Goal: Task Accomplishment & Management: Manage account settings

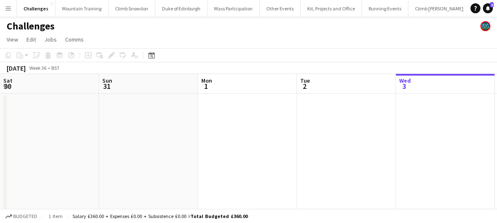
scroll to position [39, 0]
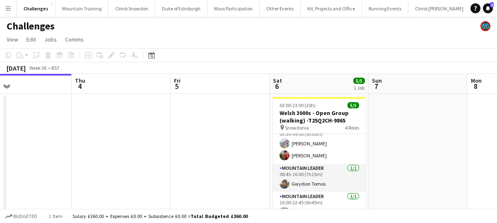
click at [11, 9] on app-icon "Menu" at bounding box center [8, 8] width 7 height 7
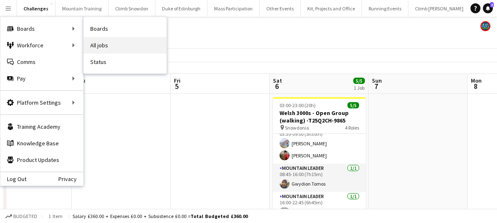
click at [113, 44] on link "All jobs" at bounding box center [125, 45] width 83 height 17
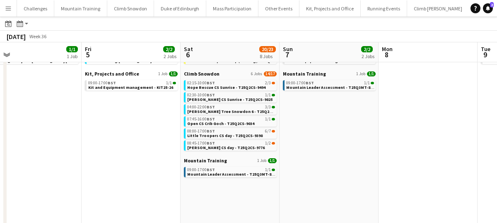
scroll to position [0, 415]
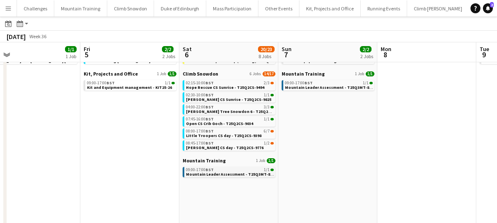
click at [229, 175] on span "Mountain Leader Assessment - T25Q3MT-8802" at bounding box center [231, 173] width 90 height 5
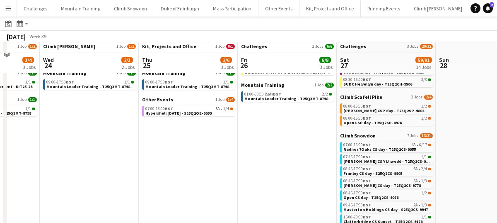
scroll to position [60, 0]
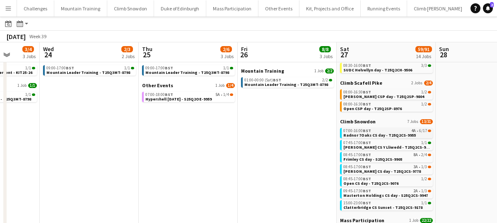
click at [391, 133] on span "Radnor 7Oaks CS day - T25Q2CS-9955" at bounding box center [380, 134] width 73 height 5
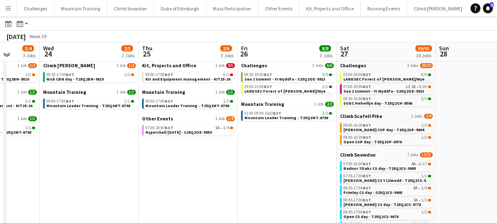
scroll to position [26, 0]
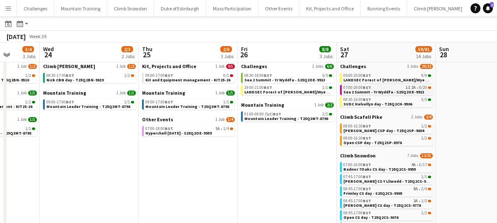
click at [384, 89] on div "07:00-20:00 BST 1I 2A • 8/20" at bounding box center [388, 87] width 88 height 4
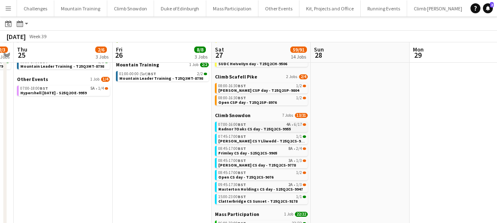
scroll to position [0, 185]
click at [250, 124] on div "07:00-16:00 BST 4A • 6/17" at bounding box center [262, 124] width 88 height 4
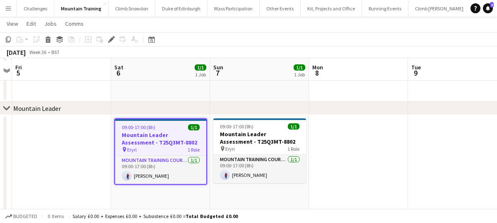
scroll to position [95, 0]
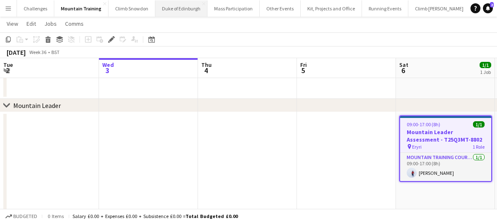
scroll to position [0, 285]
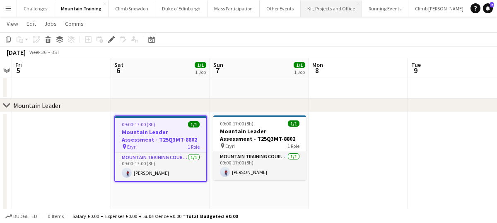
click at [337, 9] on button "Kit, Projects and Office Close" at bounding box center [331, 8] width 61 height 16
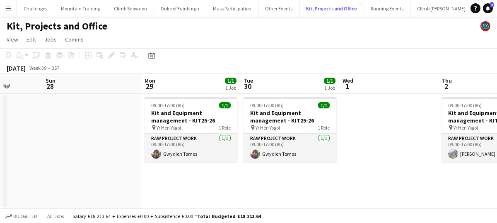
scroll to position [0, 393]
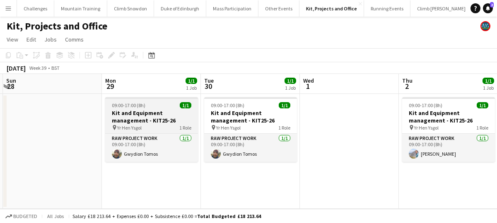
click at [161, 104] on div "09:00-17:00 (8h) 1/1" at bounding box center [151, 105] width 93 height 6
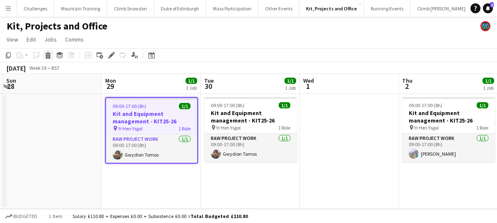
click at [49, 57] on icon at bounding box center [48, 56] width 5 height 4
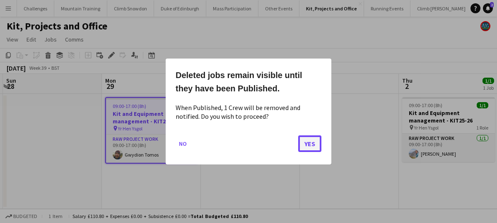
click at [303, 145] on button "Yes" at bounding box center [309, 143] width 23 height 17
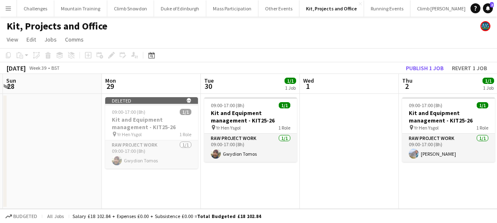
click at [323, 194] on app-date-cell at bounding box center [349, 151] width 99 height 115
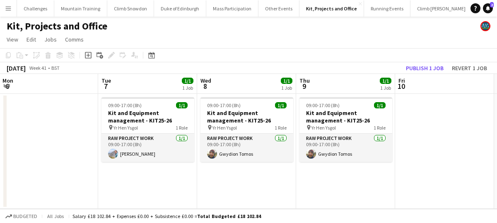
scroll to position [0, 198]
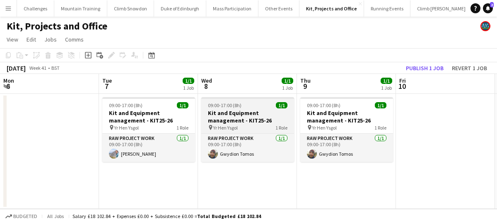
click at [249, 122] on h3 "Kit and Equipment management - KIT25-26" at bounding box center [247, 116] width 93 height 15
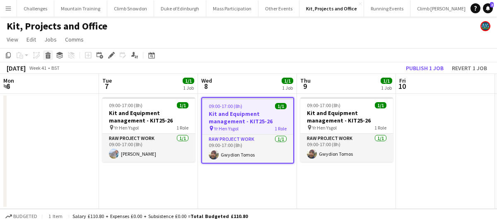
click at [46, 56] on icon at bounding box center [48, 56] width 5 height 4
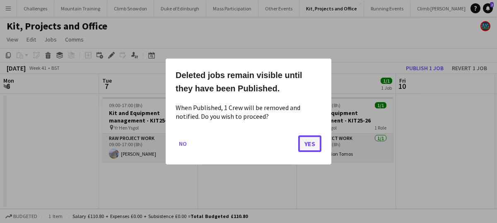
click at [316, 141] on button "Yes" at bounding box center [309, 143] width 23 height 17
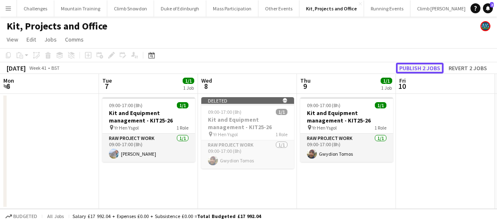
click at [415, 69] on button "Publish 2 jobs" at bounding box center [420, 68] width 48 height 11
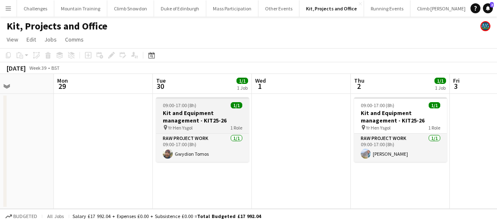
scroll to position [0, 248]
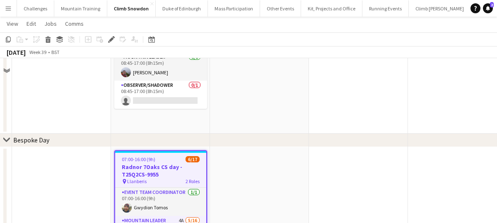
scroll to position [90, 0]
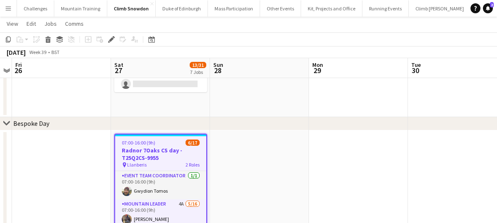
click at [154, 151] on h3 "Radnor 7Oaks CS day - T25Q2CS-9955" at bounding box center [160, 153] width 91 height 15
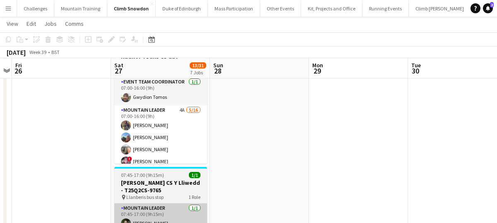
scroll to position [4, 0]
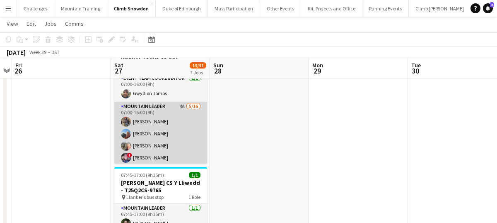
click at [175, 117] on app-card-role "Mountain Leader 4A 5/16 07:00-16:00 (9h) Alec Reece craig holsgrove Clive Woosn…" at bounding box center [160, 206] width 93 height 209
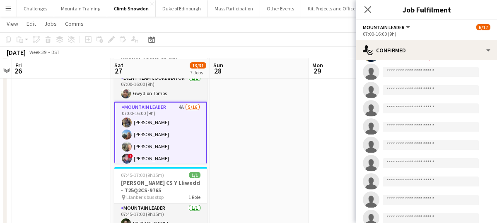
scroll to position [0, 0]
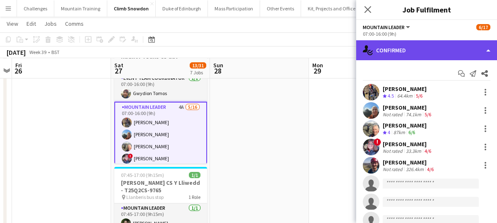
click at [399, 49] on div "single-neutral-actions-check-2 Confirmed" at bounding box center [427, 50] width 141 height 20
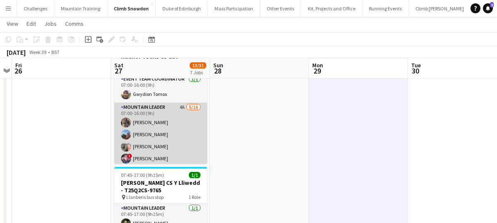
scroll to position [3, 0]
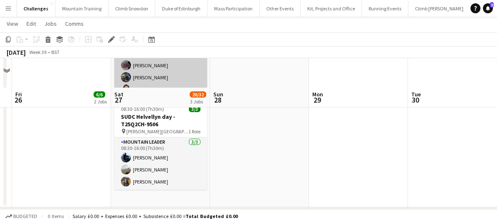
scroll to position [308, 0]
